Goal: Information Seeking & Learning: Find specific fact

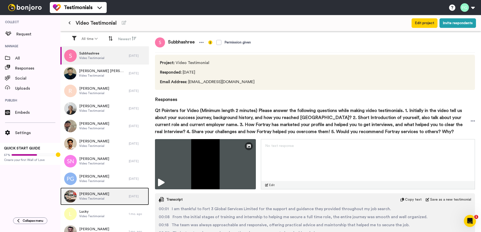
click at [91, 199] on span "Video Testimonial" at bounding box center [94, 199] width 30 height 4
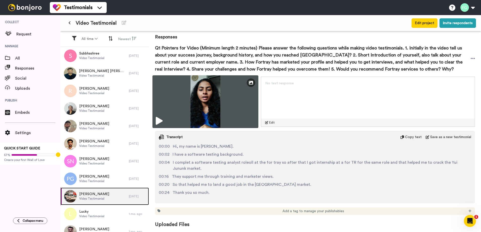
scroll to position [63, 0]
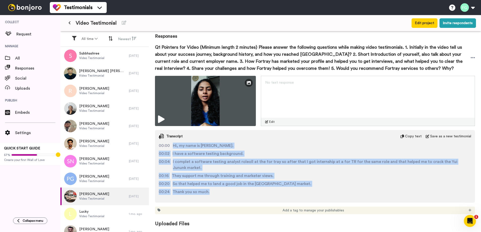
drag, startPoint x: 172, startPoint y: 145, endPoint x: 252, endPoint y: 192, distance: 92.8
click at [252, 192] on div "00:00 Hi, my name is Kifty. 00:02 I have a software testing background. 00:04 I…" at bounding box center [315, 171] width 320 height 56
copy div "Hi, my name is Kifty. 00:02 I have a software testing background. 00:04 I compl…"
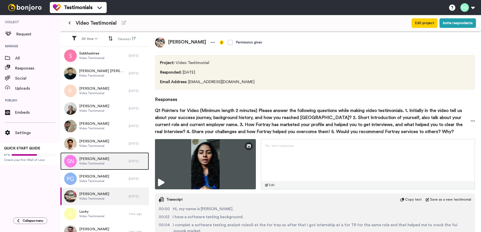
click at [112, 161] on div "SAI NEERAJ Video Testimonial" at bounding box center [94, 162] width 68 height 18
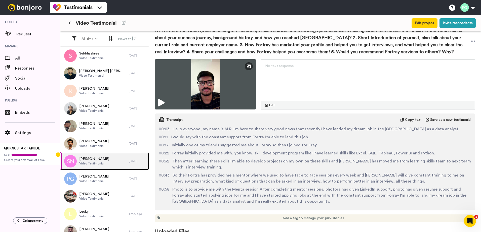
scroll to position [88, 0]
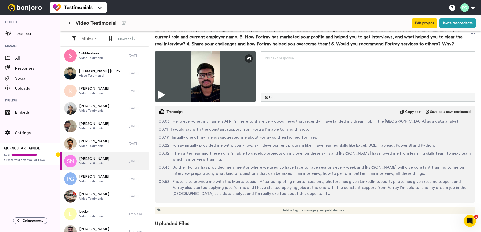
click at [173, 121] on span "Hello everyone, my name is AI R. I'm here to share very good news that recently…" at bounding box center [316, 121] width 287 height 6
click at [246, 152] on span "Then after learning these skills I'm able to develop projects on my own on thes…" at bounding box center [321, 157] width 299 height 12
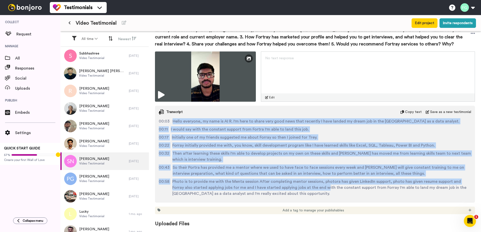
drag, startPoint x: 171, startPoint y: 120, endPoint x: 330, endPoint y: 192, distance: 173.5
click at [329, 191] on div "00:03 Hello everyone, my name is AI R. I'm here to share very good news that re…" at bounding box center [315, 158] width 320 height 80
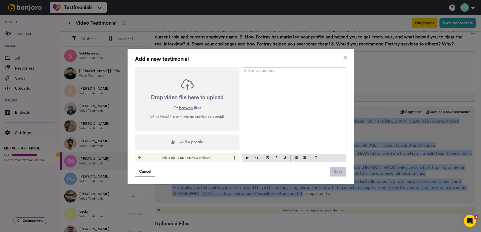
drag, startPoint x: 335, startPoint y: 198, endPoint x: 345, endPoint y: 200, distance: 10.5
click at [347, 210] on div "Add a new testimonial Drop video file here to upload Or browse files MP4 & WebM…" at bounding box center [240, 116] width 481 height 232
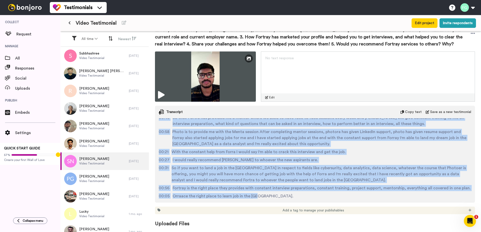
scroll to position [62, 0]
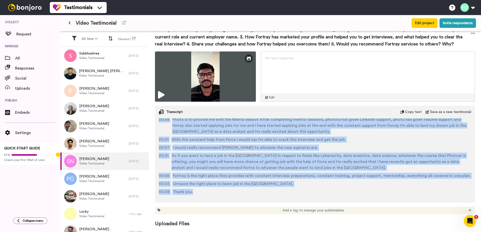
drag, startPoint x: 172, startPoint y: 119, endPoint x: 324, endPoint y: 199, distance: 171.6
click at [324, 199] on div "Transcript Copy text Save as a new testimonial 00:03 Hello everyone, my name is…" at bounding box center [315, 154] width 320 height 97
copy div "Hello everyone, my name is AI R. I'm here to share very good news that recently…"
